Goal: Information Seeking & Learning: Learn about a topic

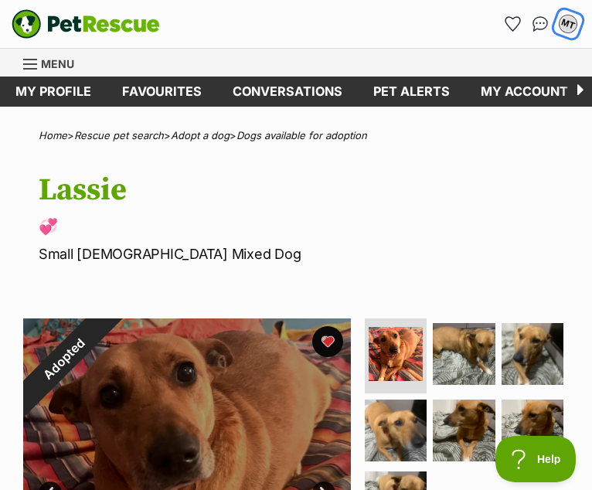
click at [568, 25] on div "MT" at bounding box center [568, 24] width 20 height 20
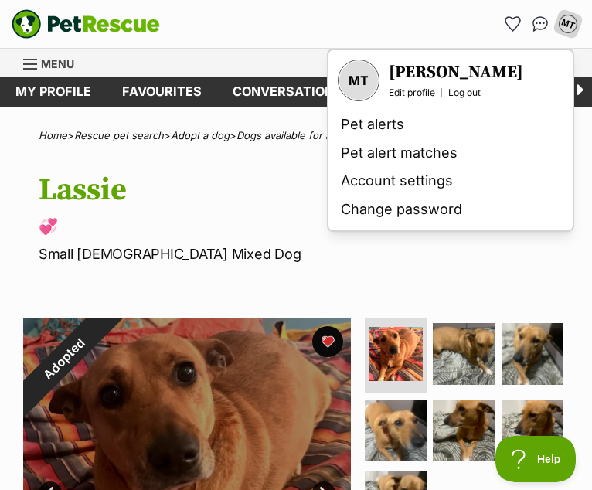
click at [351, 43] on div "Donate PetRescue home MT My account MT Melissa Taylor Edit profile Log out Pet …" at bounding box center [296, 24] width 569 height 48
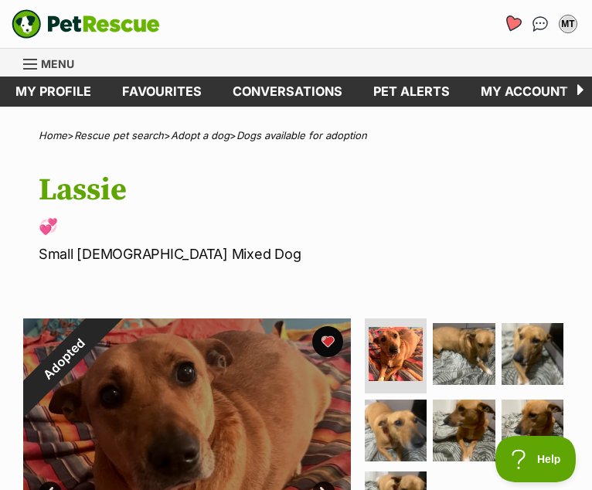
click at [516, 25] on icon "Favourites" at bounding box center [512, 24] width 19 height 18
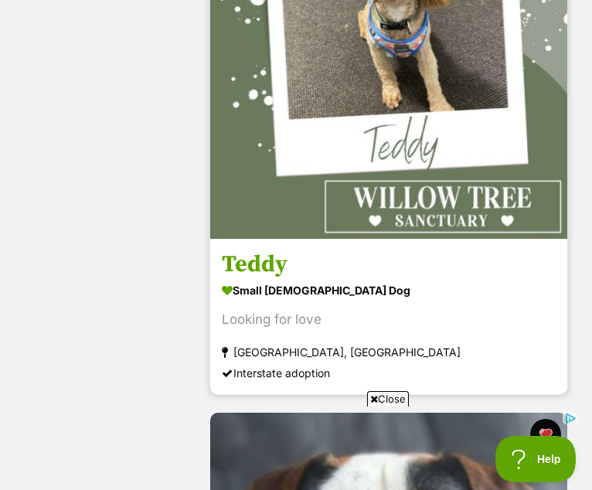
scroll to position [451, 0]
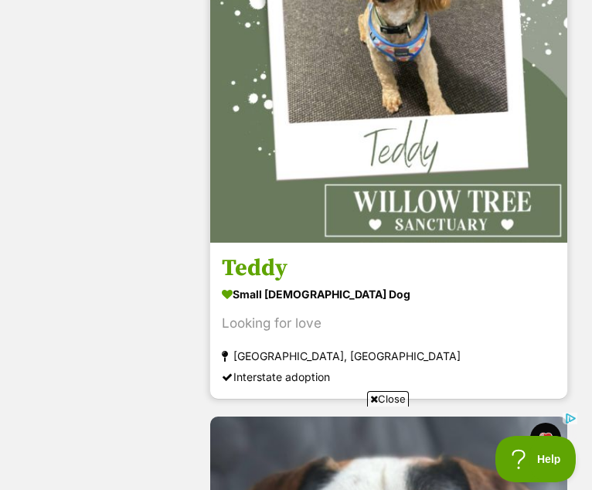
click at [393, 133] on img at bounding box center [388, 64] width 357 height 357
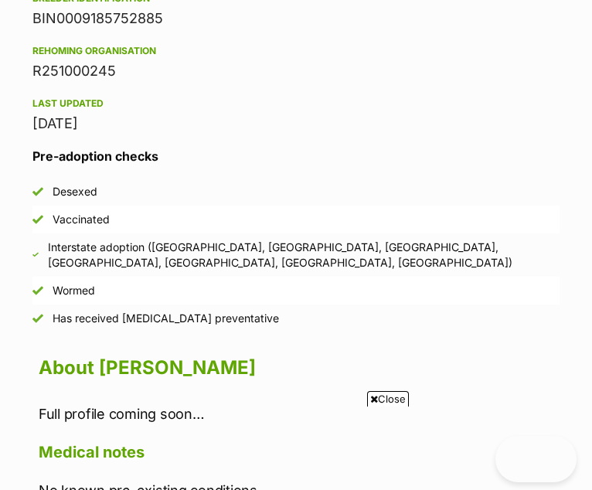
scroll to position [1106, 0]
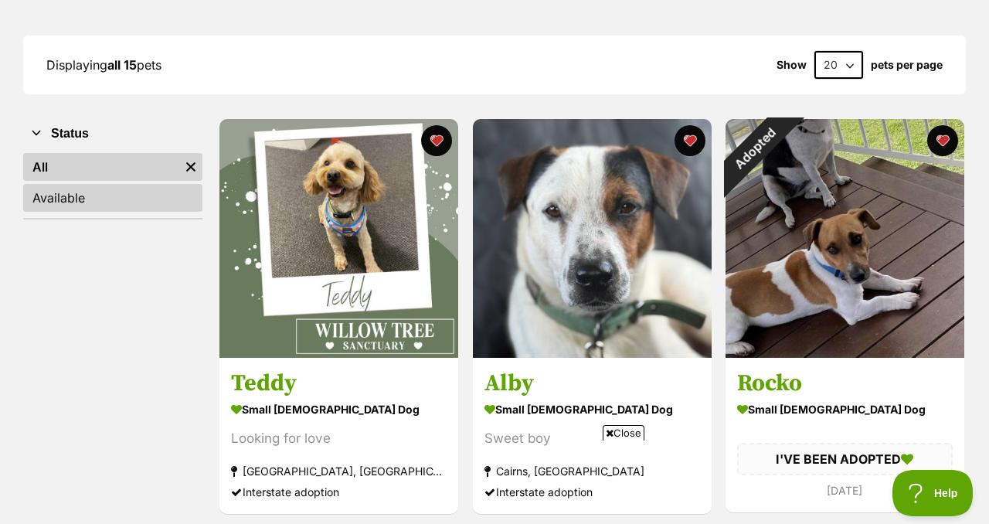
click at [44, 184] on link "Available" at bounding box center [112, 198] width 179 height 28
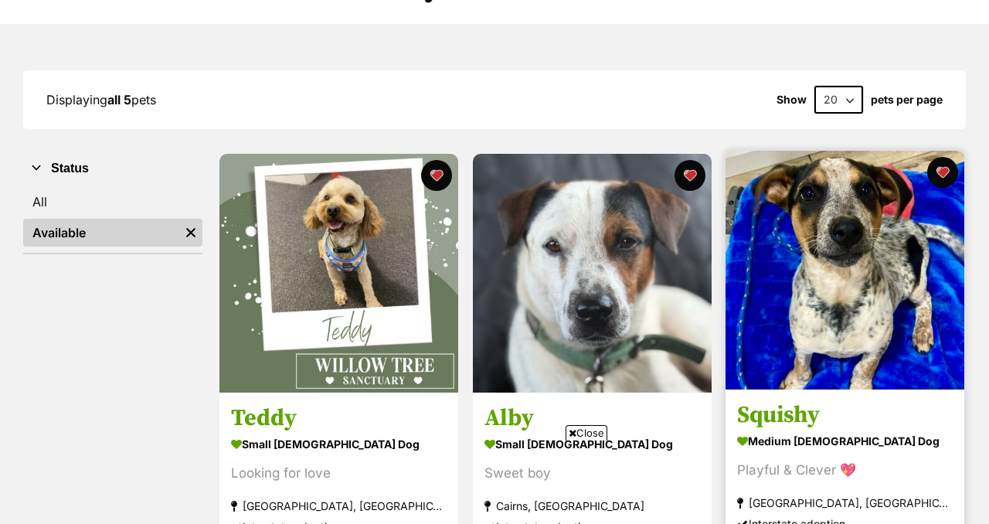
click at [852, 250] on img at bounding box center [845, 270] width 239 height 239
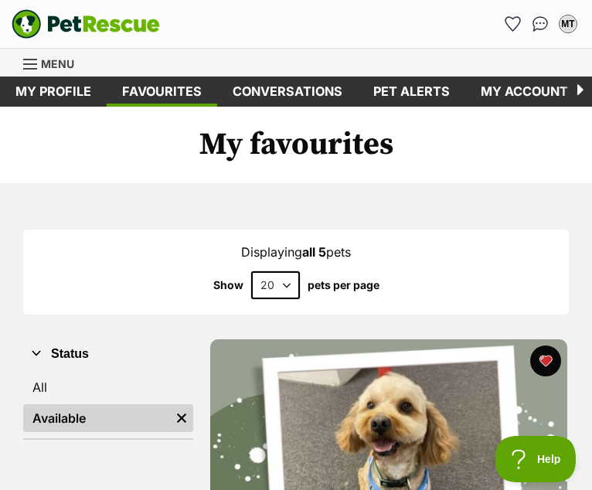
click at [59, 64] on span "Menu" at bounding box center [57, 63] width 33 height 13
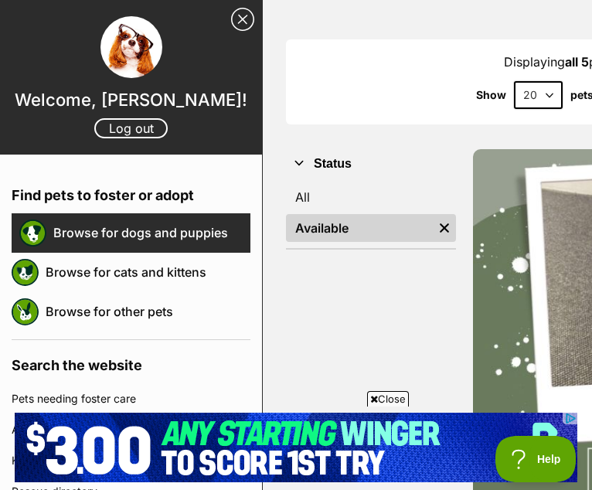
click at [141, 227] on link "Browse for dogs and puppies" at bounding box center [151, 232] width 197 height 32
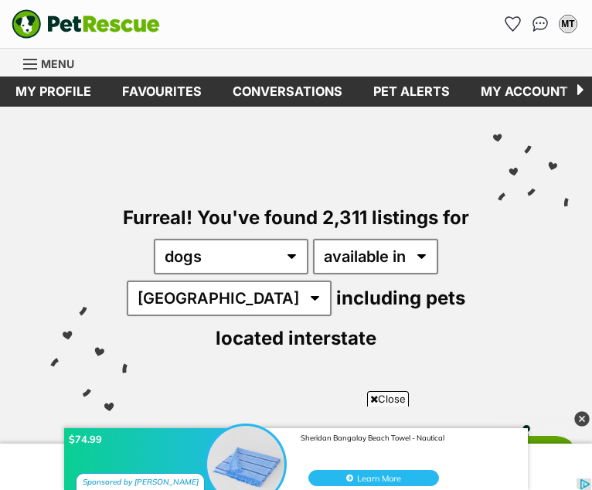
scroll to position [77, 0]
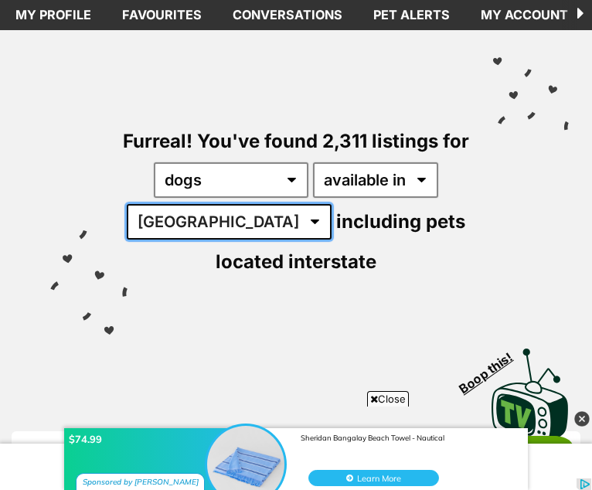
click at [230, 222] on select "Australia ACT NSW NT QLD SA TAS VIC WA" at bounding box center [229, 222] width 205 height 36
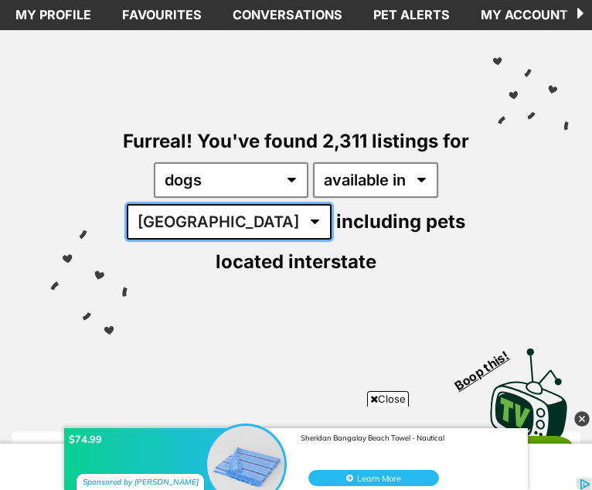
select select "TAS"
click at [138, 204] on select "Australia ACT NSW NT QLD SA TAS VIC WA" at bounding box center [229, 222] width 205 height 36
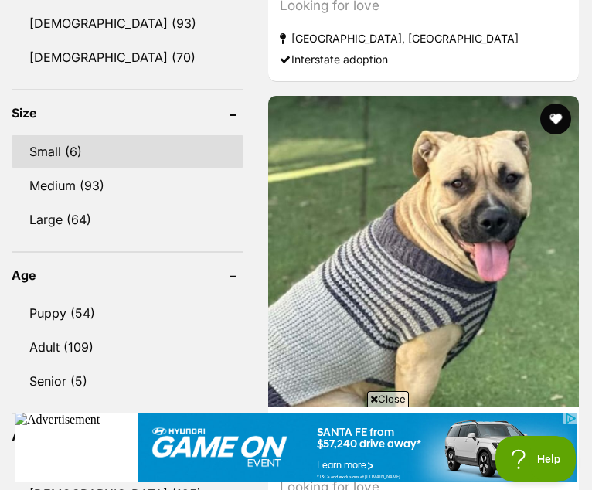
click at [54, 152] on link "Small (6)" at bounding box center [128, 151] width 232 height 32
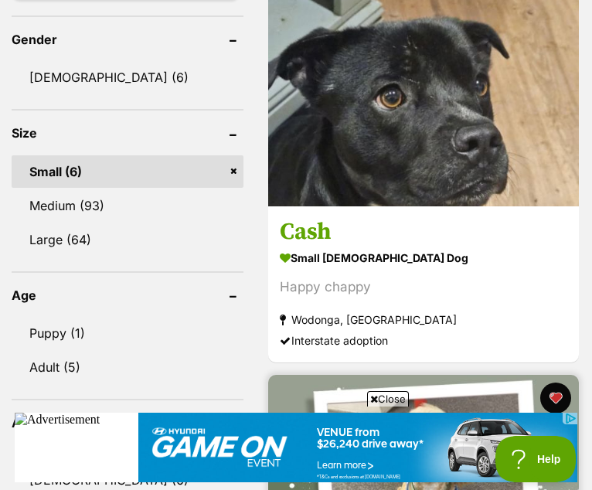
scroll to position [1458, 0]
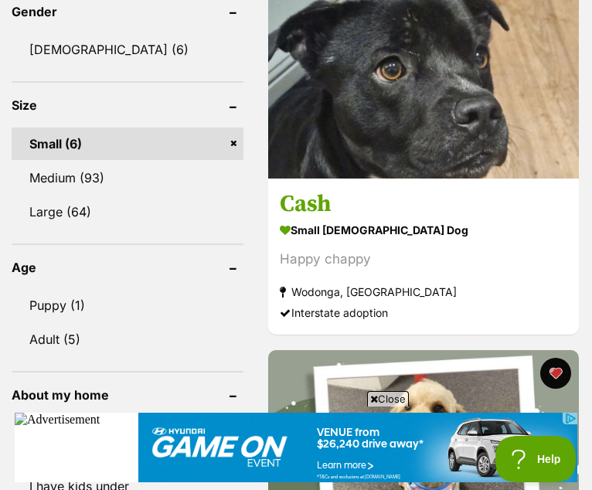
click at [235, 148] on link "Small (6)" at bounding box center [128, 144] width 232 height 32
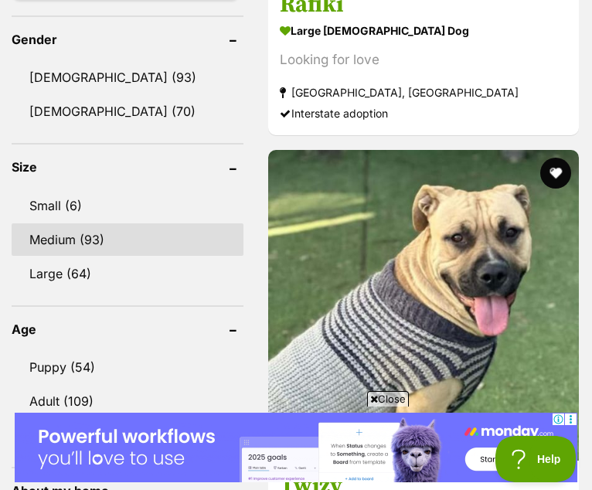
scroll to position [1511, 0]
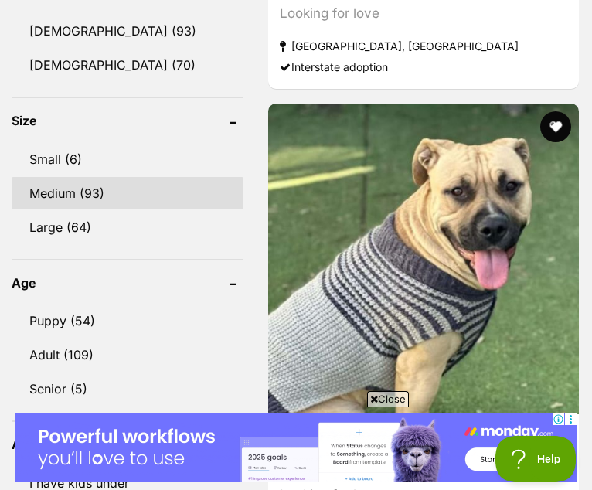
click at [55, 194] on link "Medium (93)" at bounding box center [128, 193] width 232 height 32
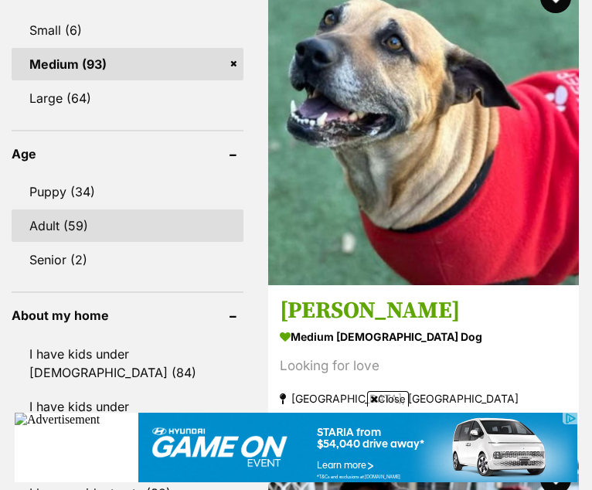
click at [51, 226] on link "Adult (59)" at bounding box center [128, 225] width 232 height 32
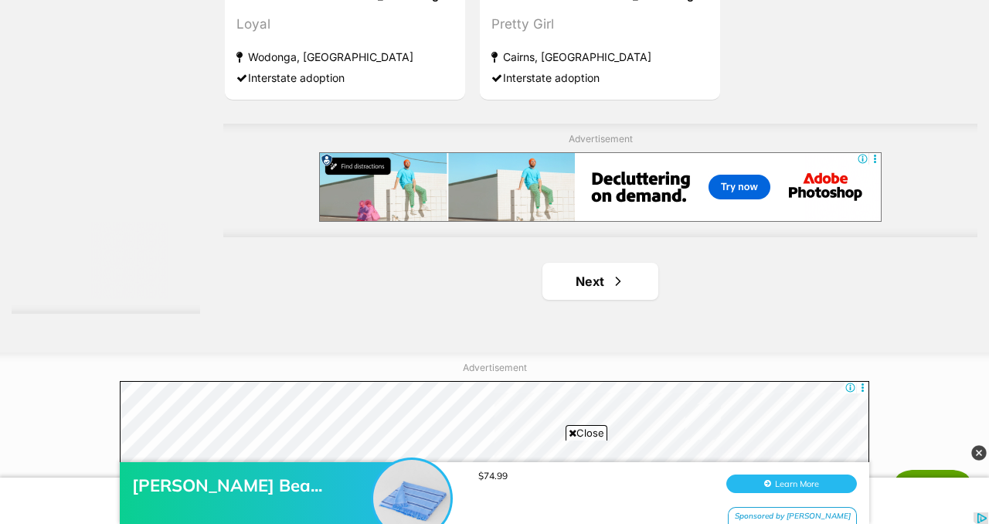
scroll to position [3701, 0]
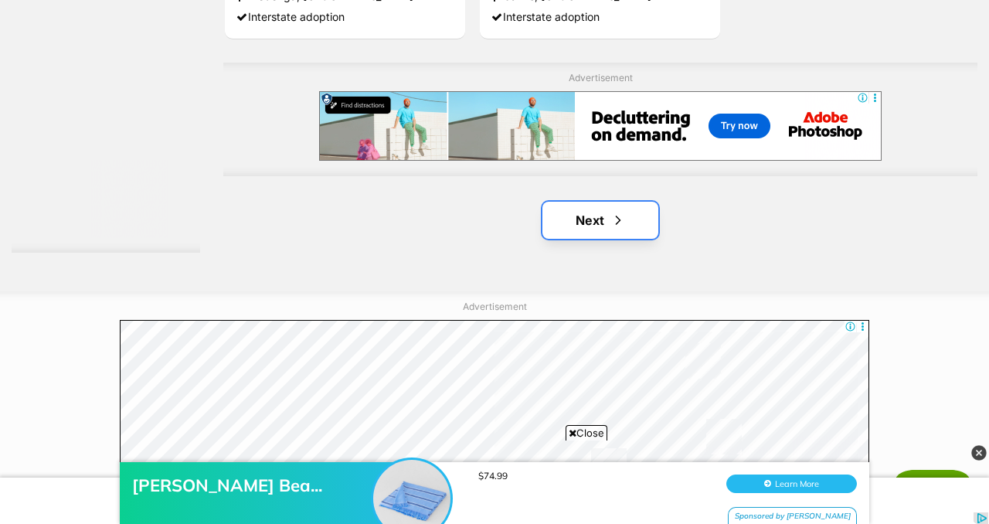
click at [591, 202] on link "Next" at bounding box center [601, 220] width 116 height 37
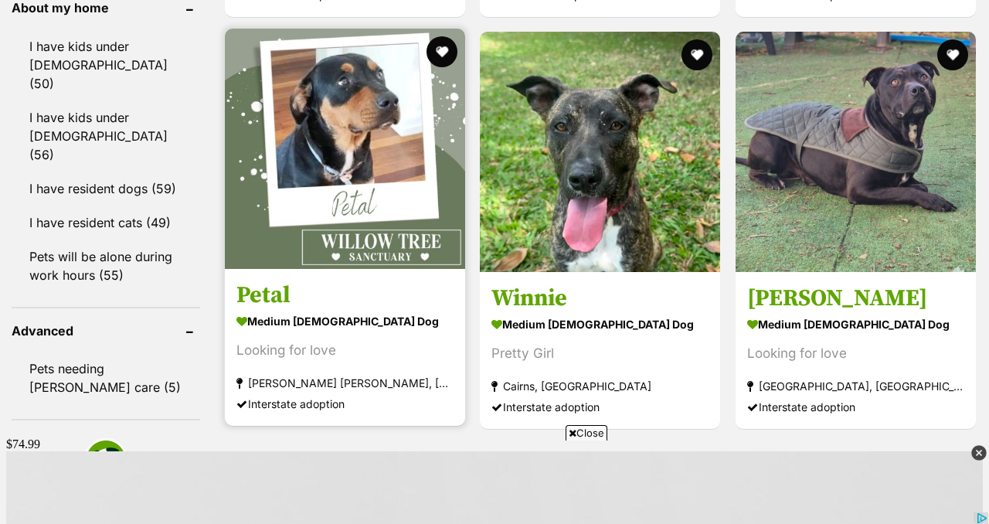
click at [345, 134] on img at bounding box center [345, 149] width 240 height 240
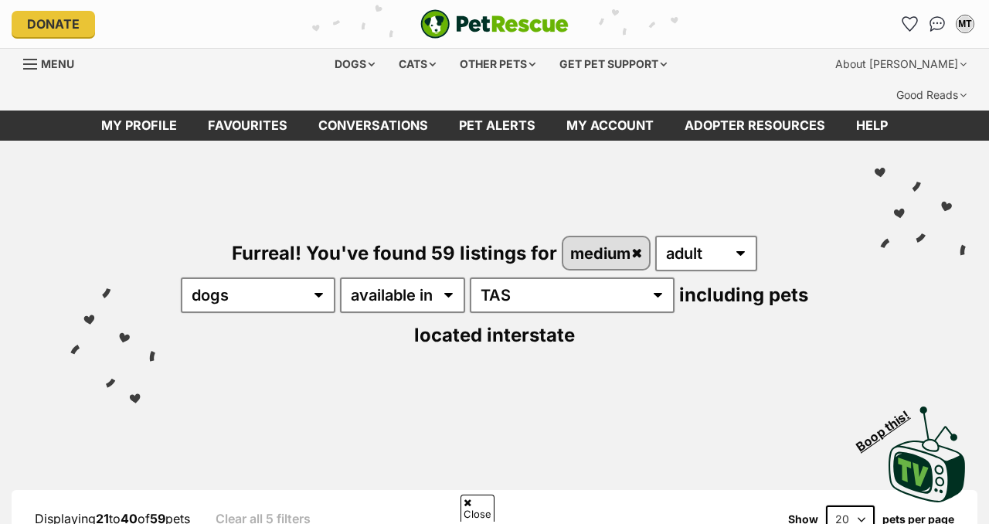
scroll to position [3645, 0]
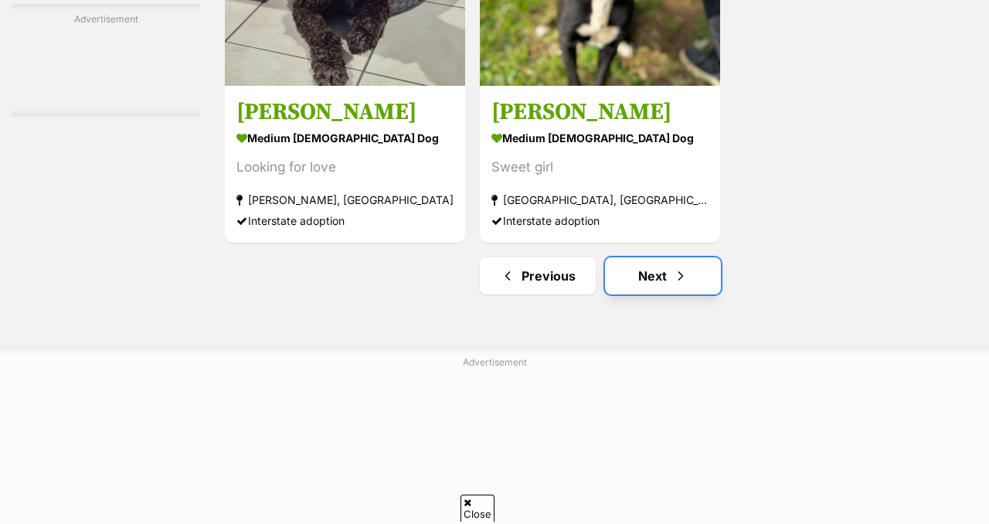
click at [660, 257] on link "Next" at bounding box center [663, 275] width 116 height 37
click at [646, 257] on link "Next" at bounding box center [663, 275] width 116 height 37
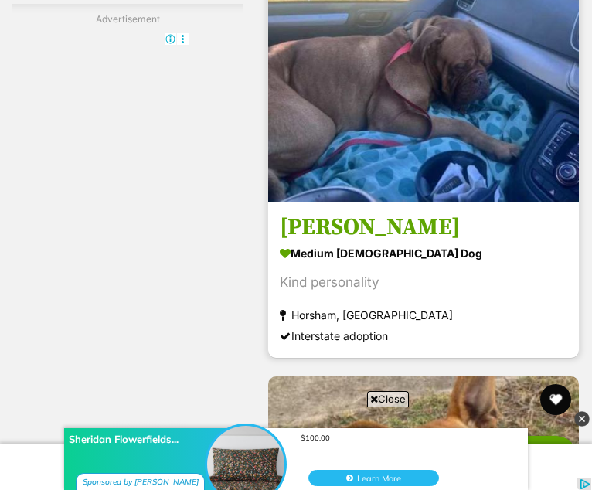
click at [378, 118] on img at bounding box center [423, 46] width 311 height 311
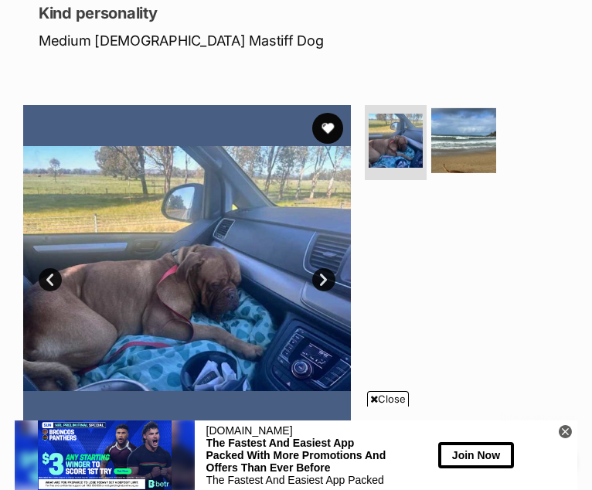
click at [458, 141] on img at bounding box center [463, 139] width 65 height 65
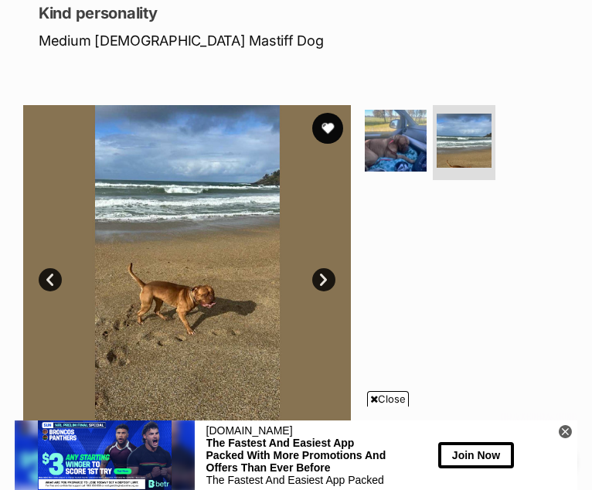
click at [440, 218] on div at bounding box center [465, 269] width 207 height 328
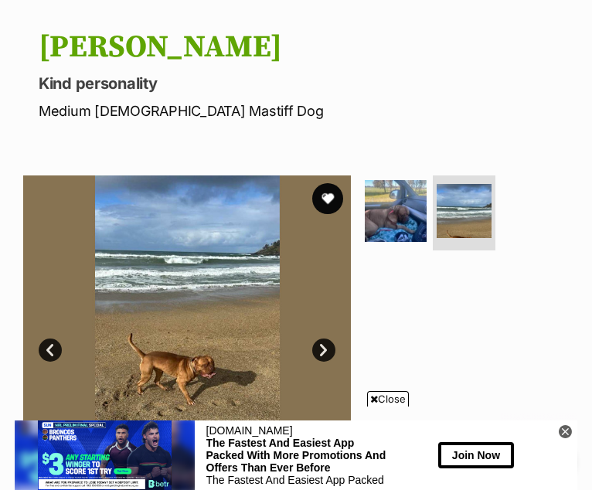
scroll to position [148, 0]
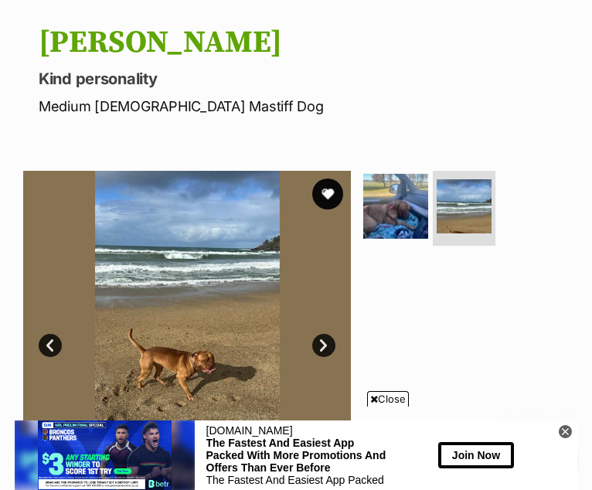
click at [396, 196] on img at bounding box center [395, 205] width 65 height 65
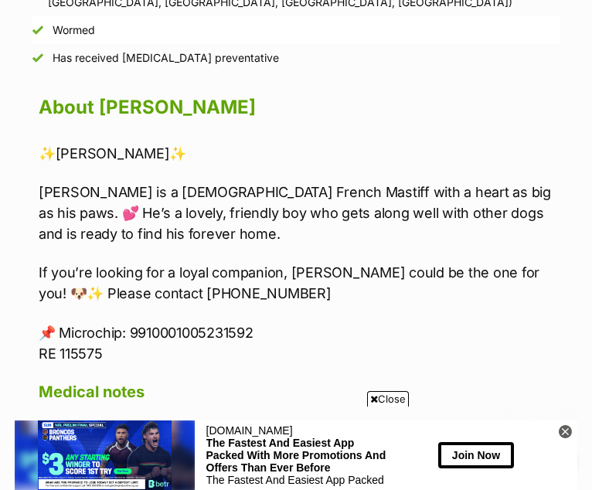
scroll to position [1292, 0]
